Goal: Transaction & Acquisition: Purchase product/service

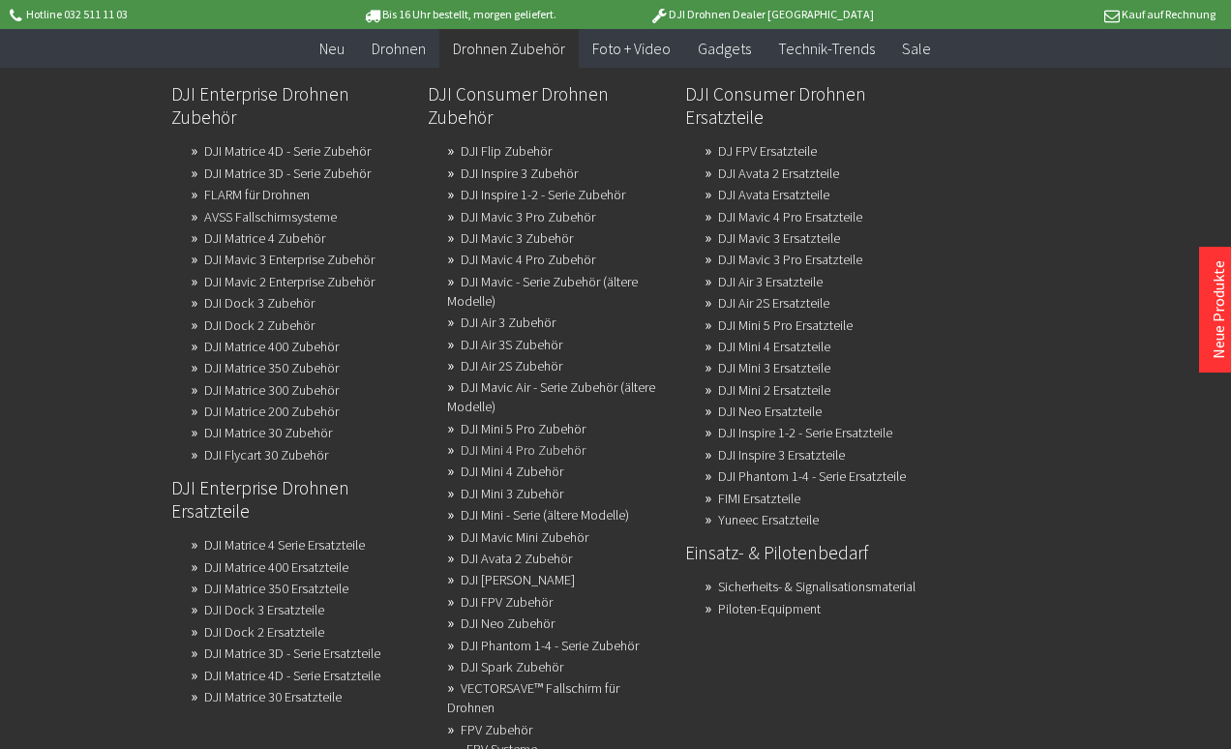
scroll to position [266, 0]
click at [510, 260] on link "DJI Mavic 4 Pro Zubehör" at bounding box center [528, 259] width 135 height 27
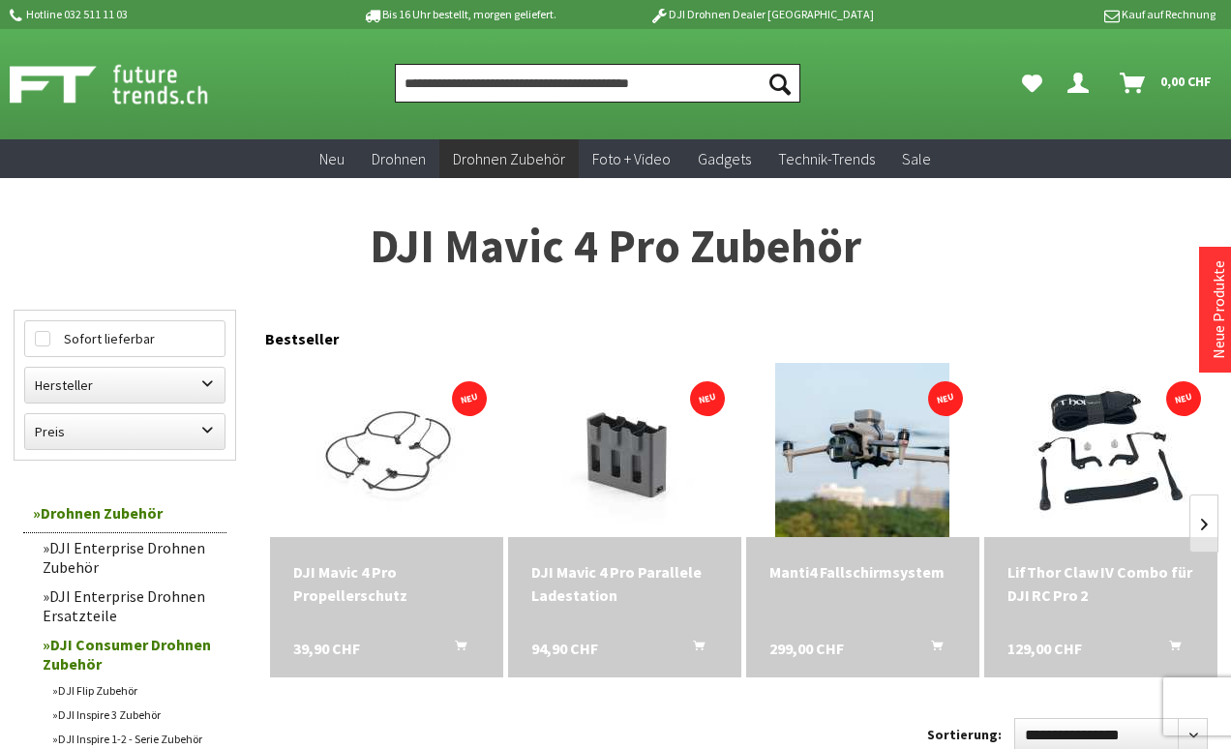
click at [545, 84] on input "Produkt, Marke, Kategorie, EAN, Artikelnummer…" at bounding box center [597, 83] width 405 height 39
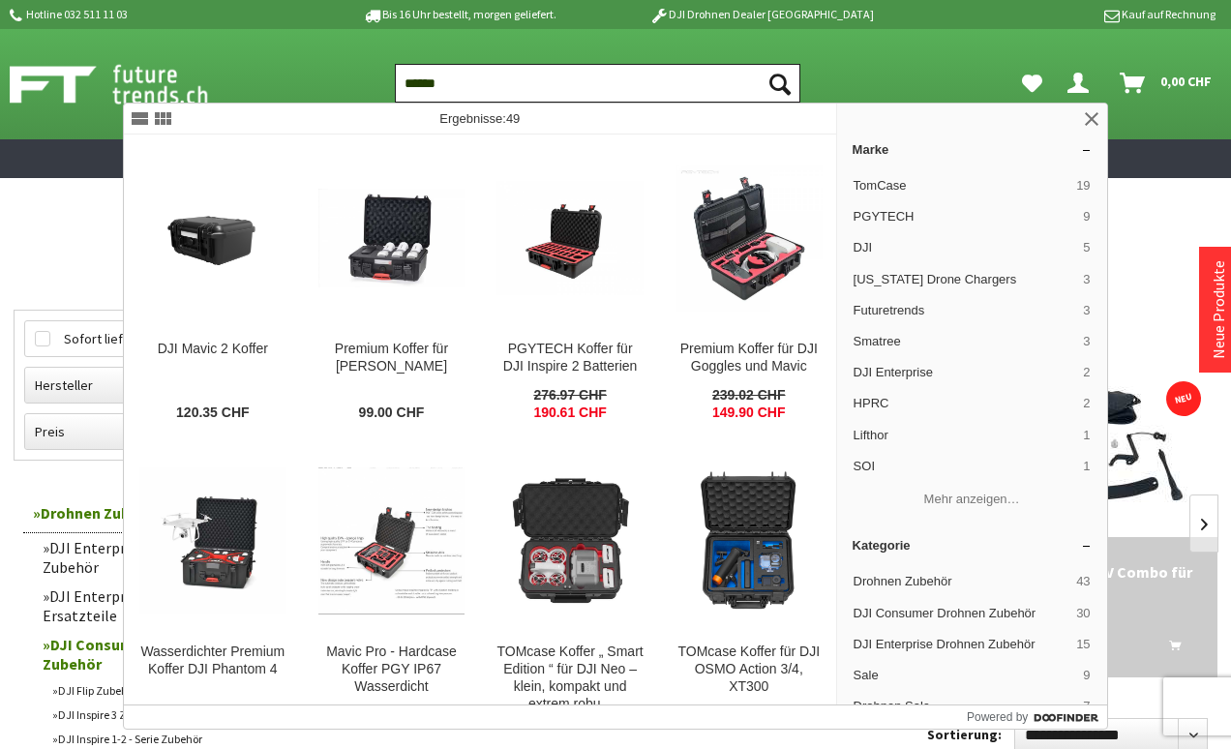
type input "******"
click at [779, 83] on button "Suchen" at bounding box center [780, 83] width 41 height 39
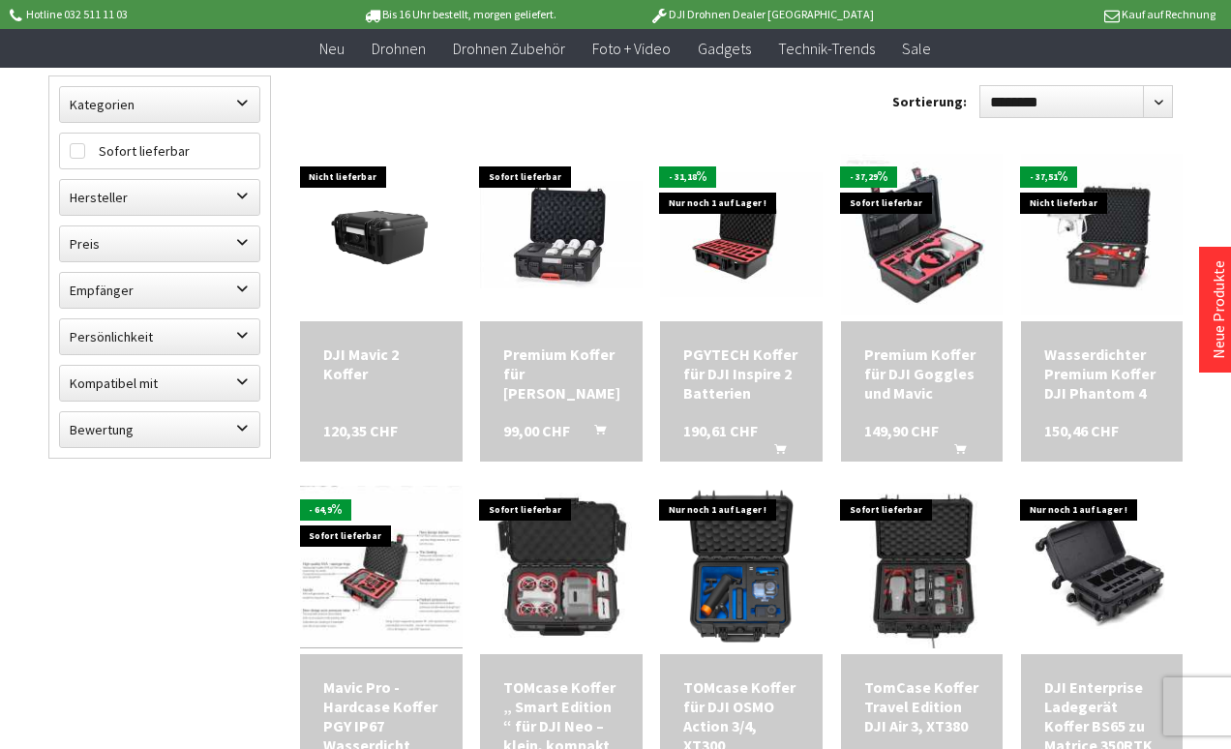
scroll to position [217, 0]
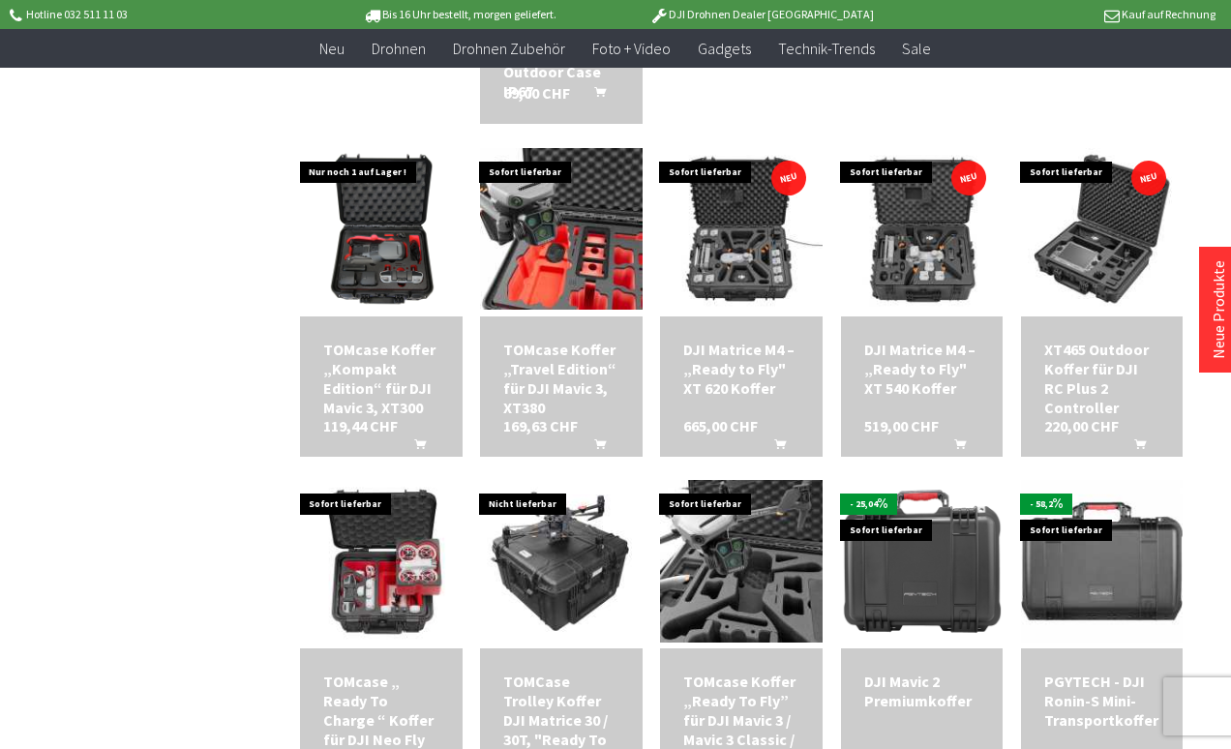
scroll to position [951, 0]
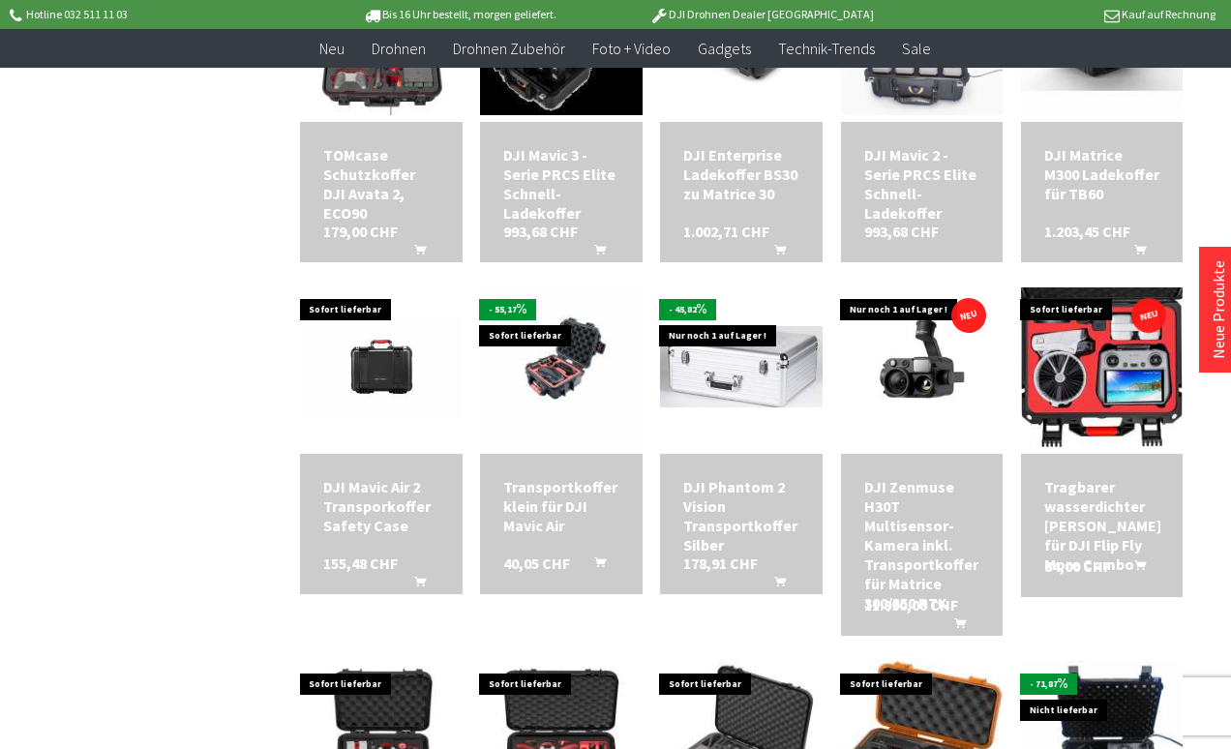
scroll to position [1859, 0]
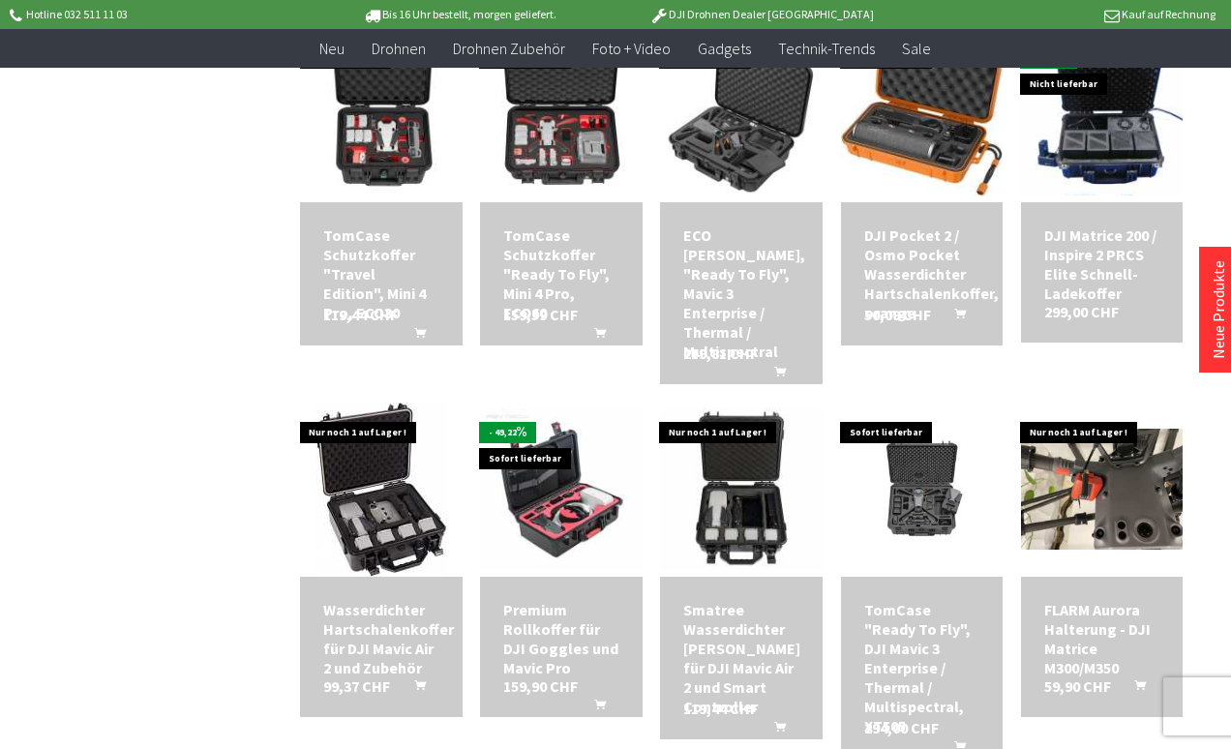
scroll to position [2553, 0]
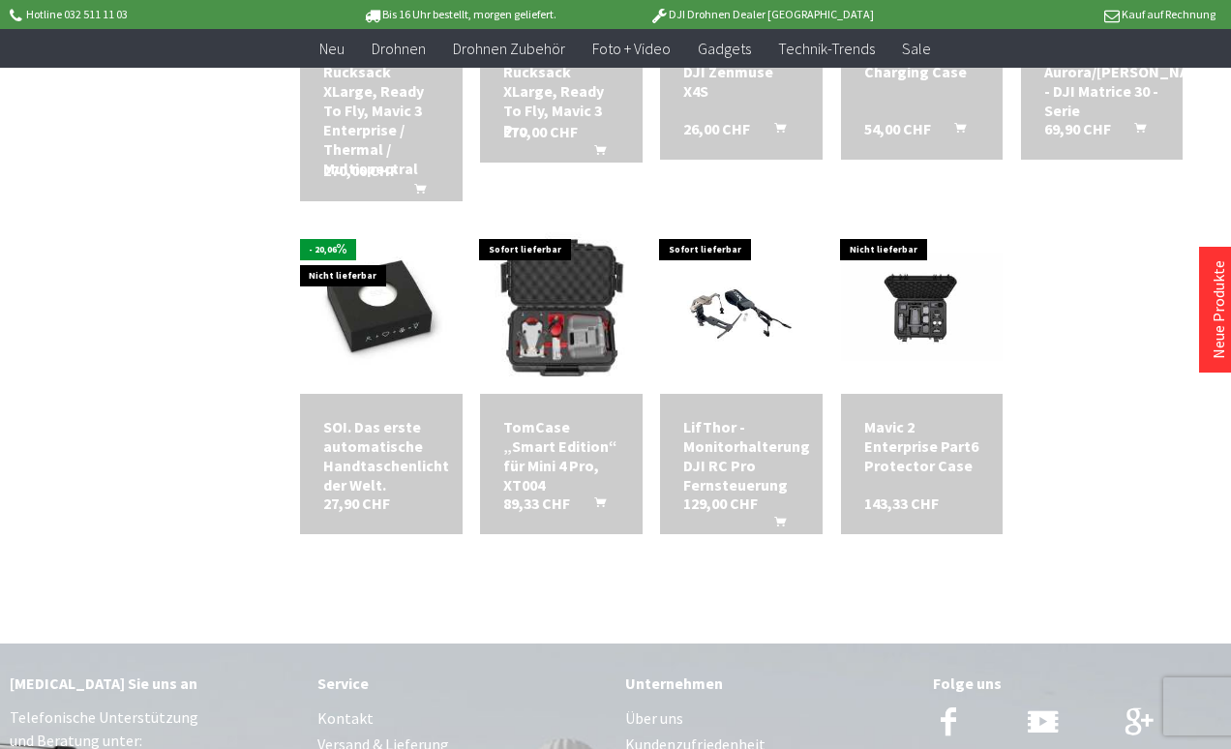
scroll to position [3400, 0]
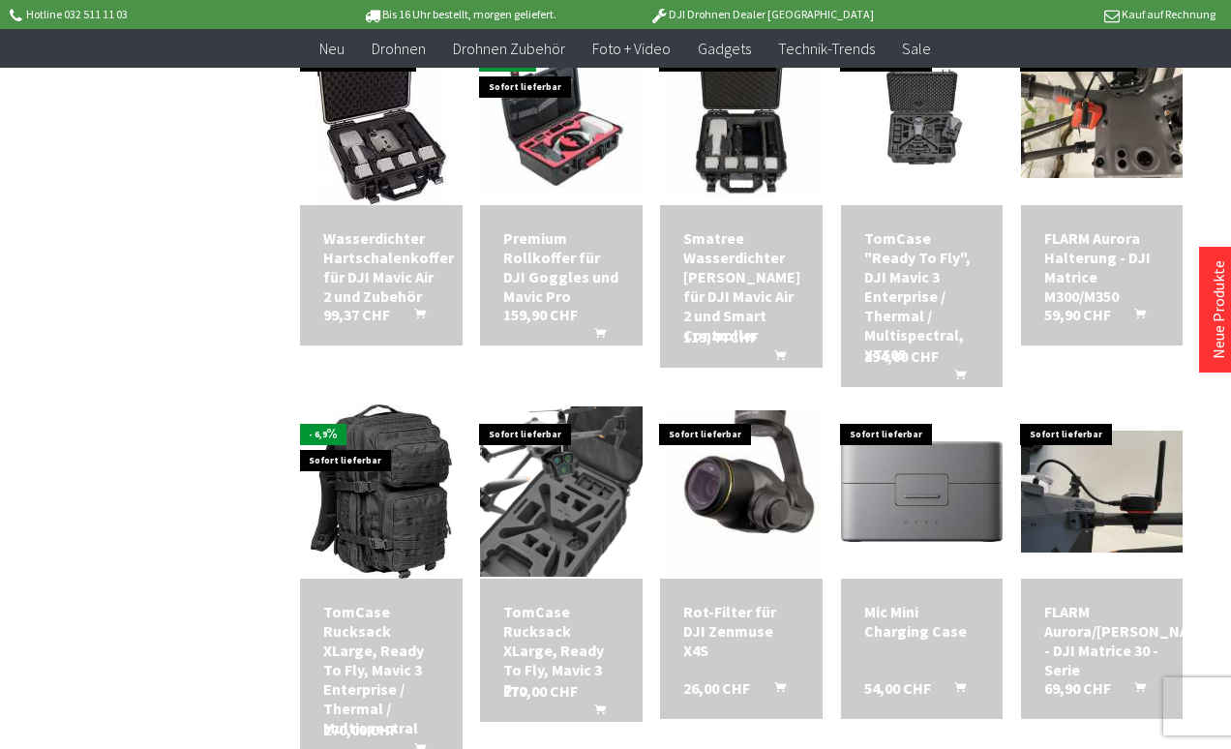
scroll to position [2828, 0]
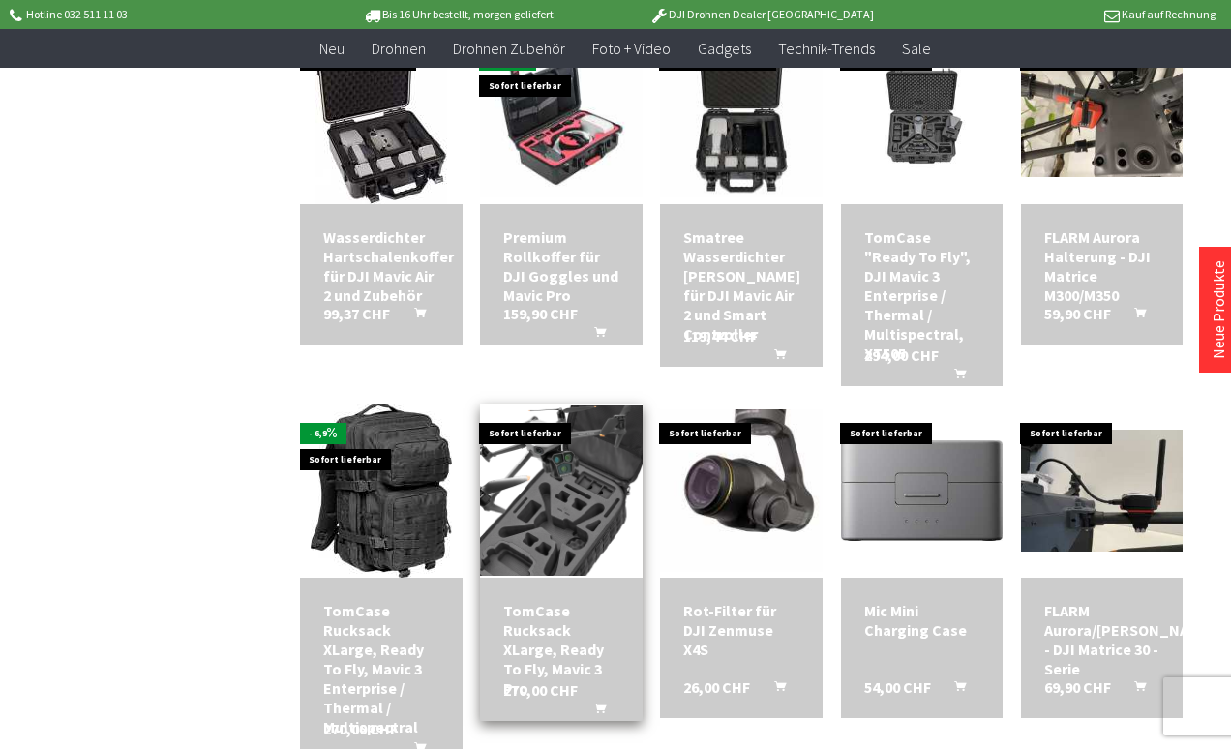
click at [532, 505] on img at bounding box center [561, 490] width 162 height 169
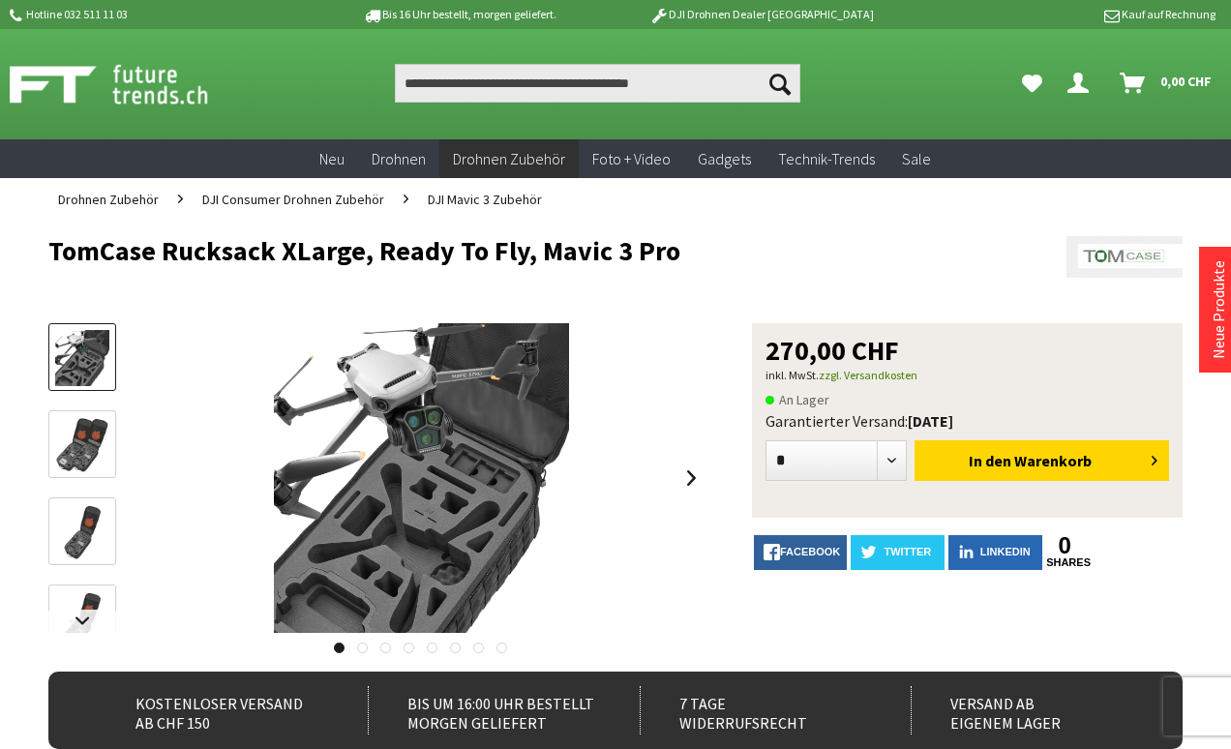
click at [73, 447] on img at bounding box center [81, 445] width 53 height 56
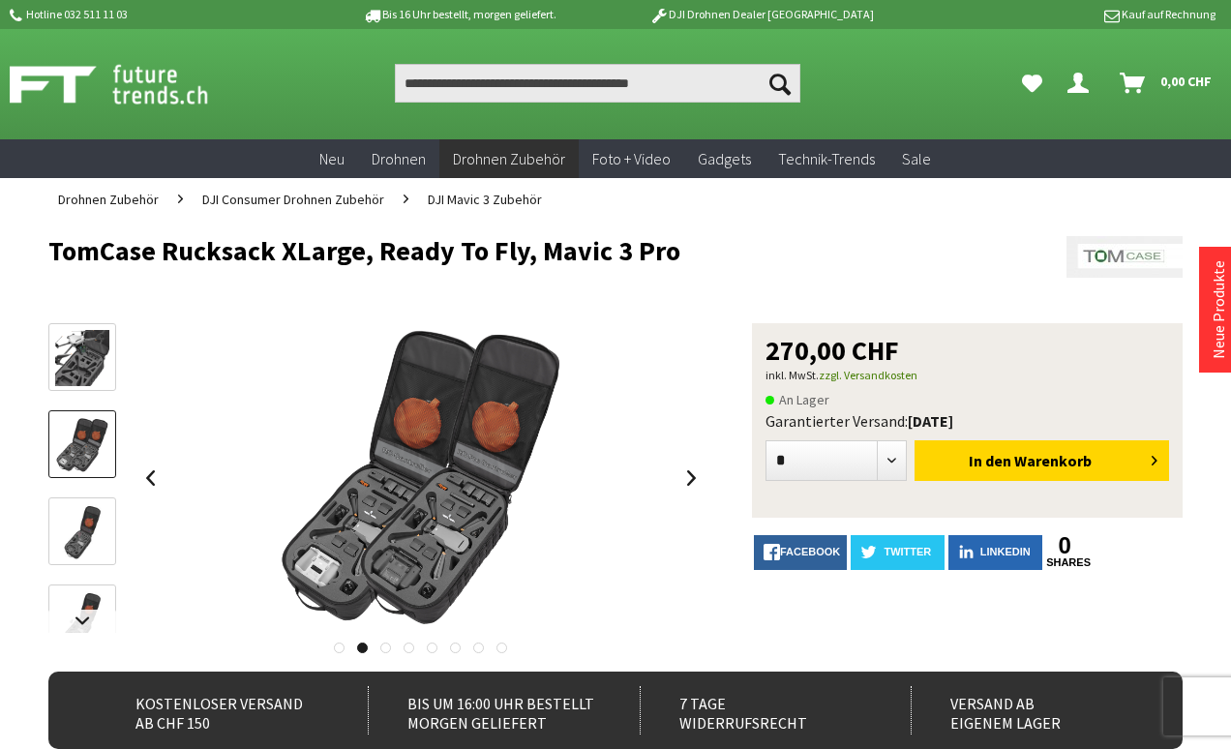
click at [85, 524] on img at bounding box center [82, 532] width 56 height 56
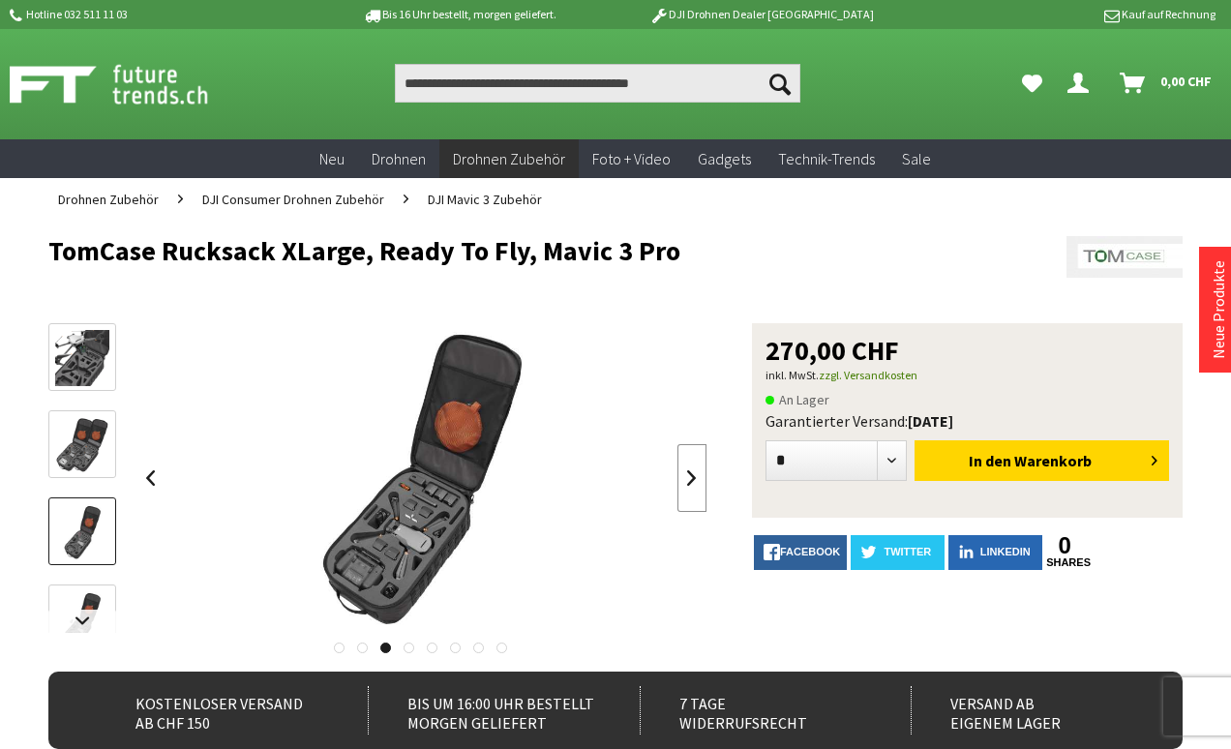
click at [687, 480] on link at bounding box center [691, 478] width 29 height 68
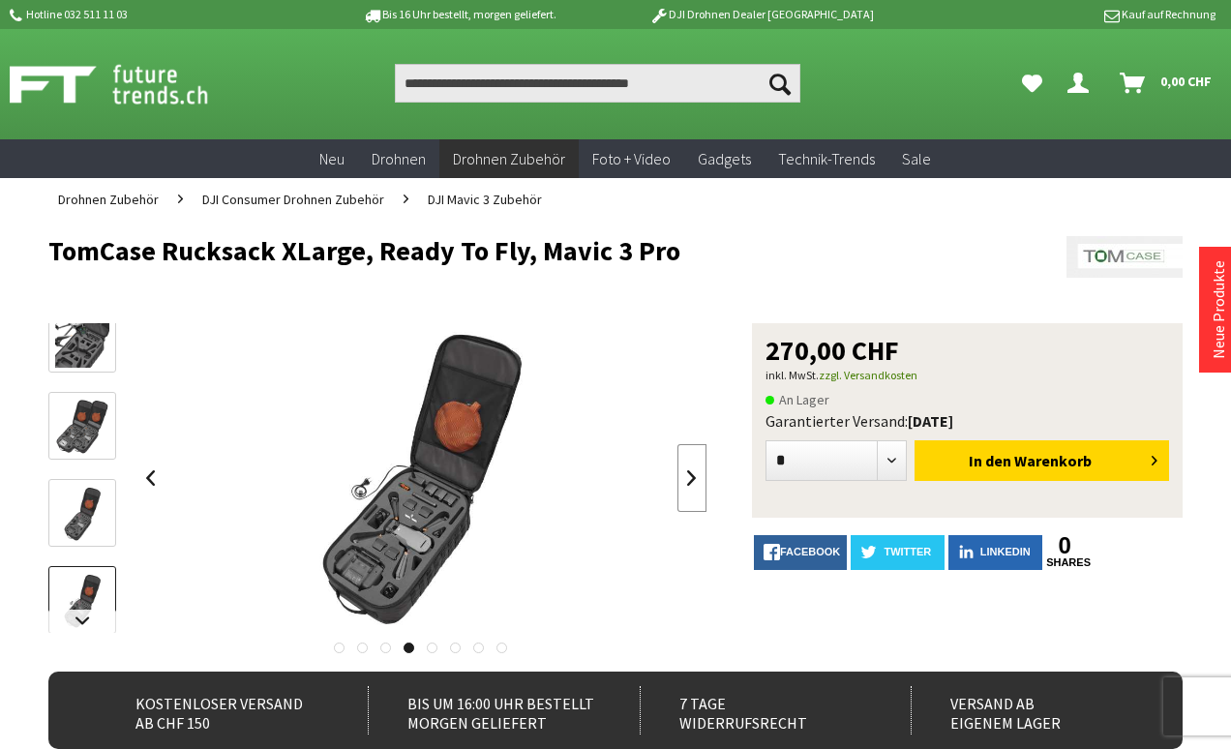
click at [687, 480] on link at bounding box center [691, 478] width 29 height 68
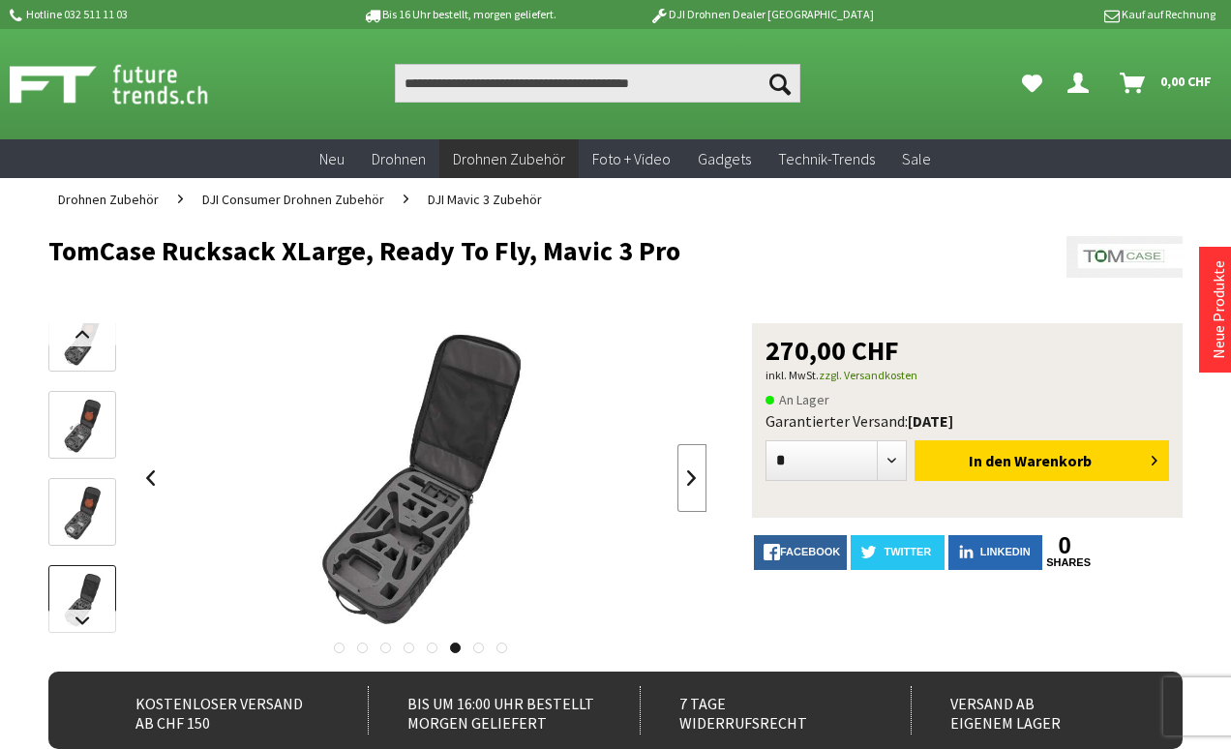
click at [687, 480] on link at bounding box center [691, 478] width 29 height 68
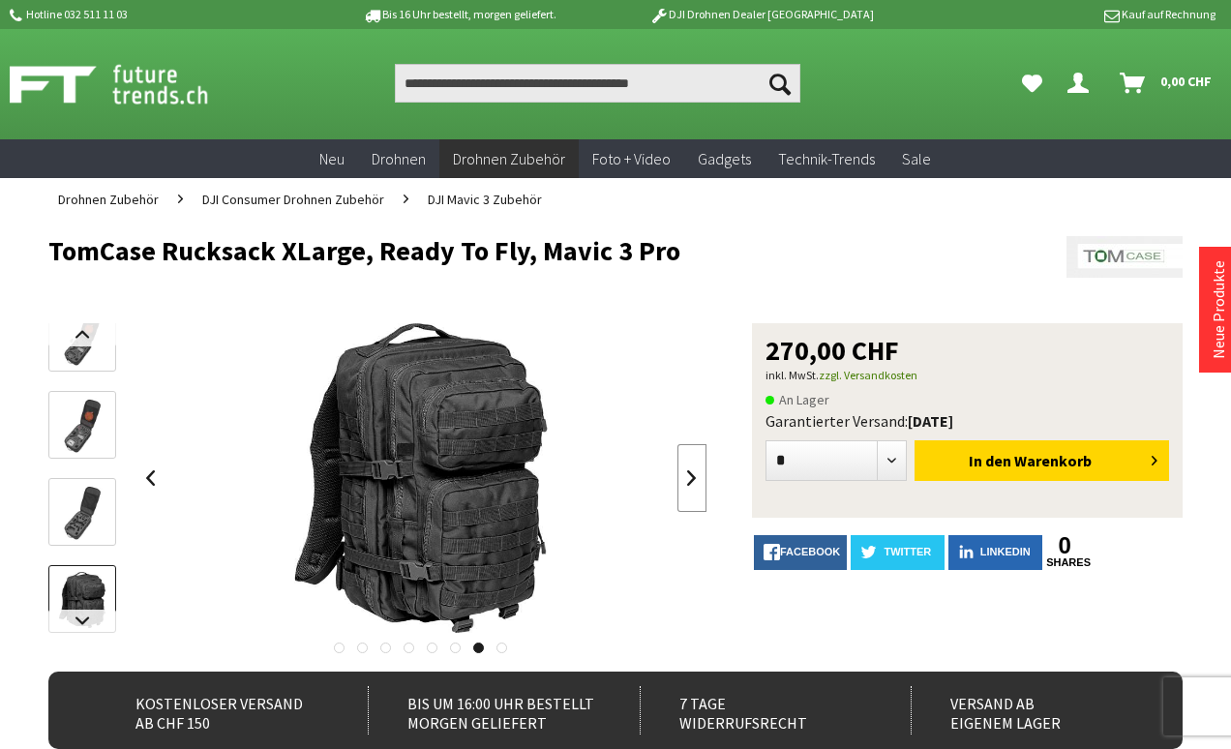
click at [687, 480] on link at bounding box center [691, 478] width 29 height 68
